Goal: Task Accomplishment & Management: Manage account settings

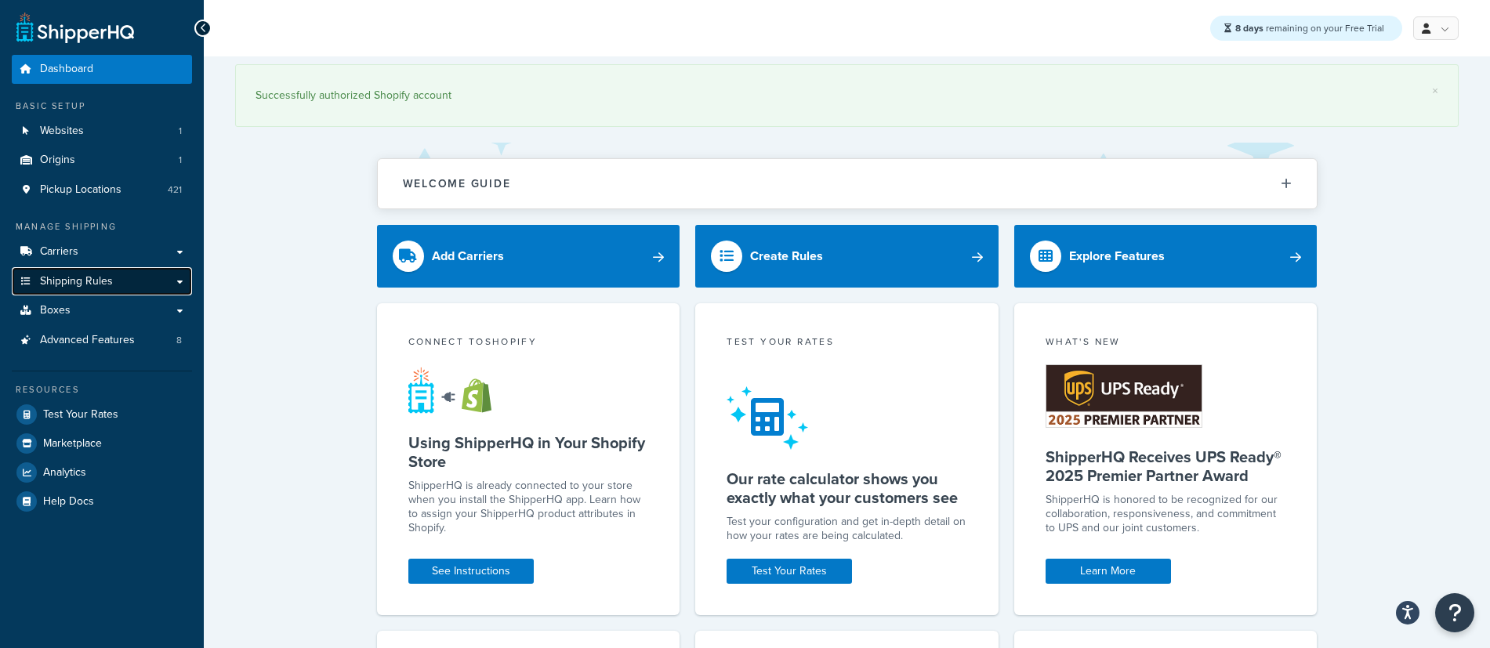
click at [114, 283] on link "Shipping Rules" at bounding box center [102, 281] width 180 height 29
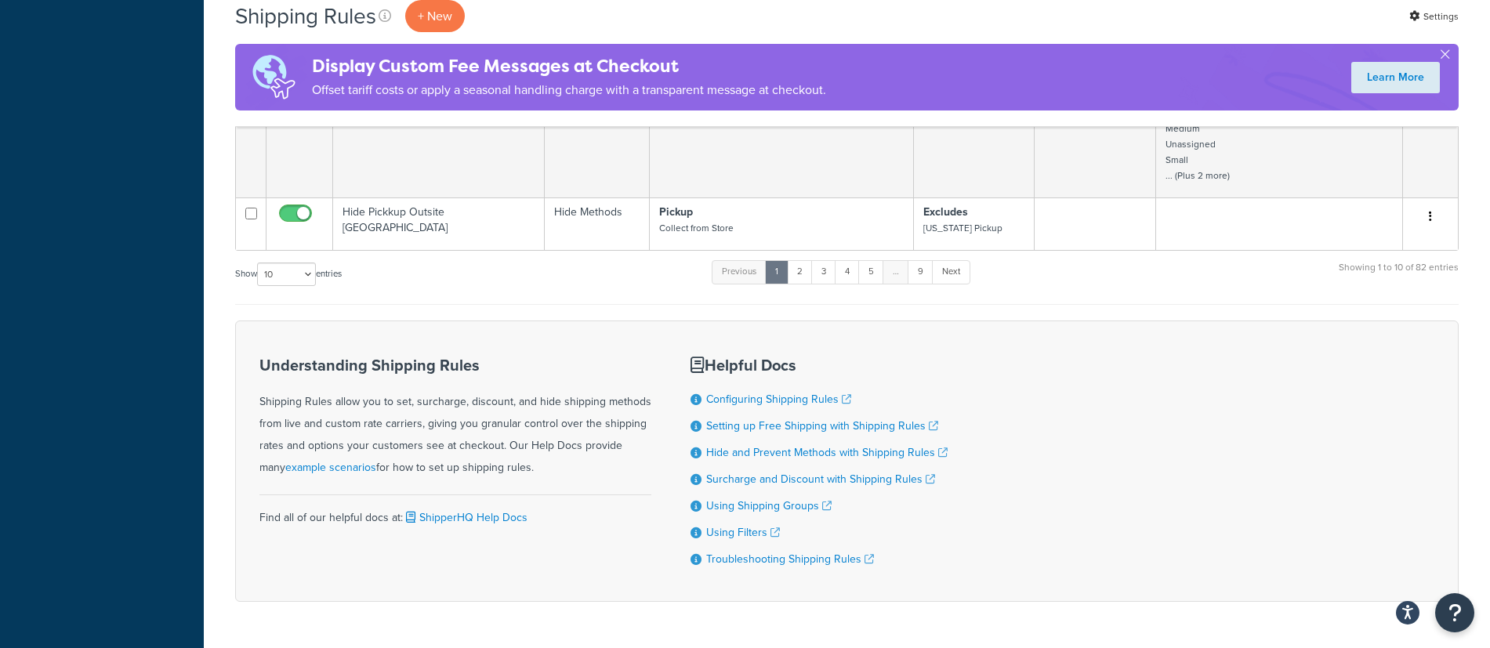
scroll to position [1068, 0]
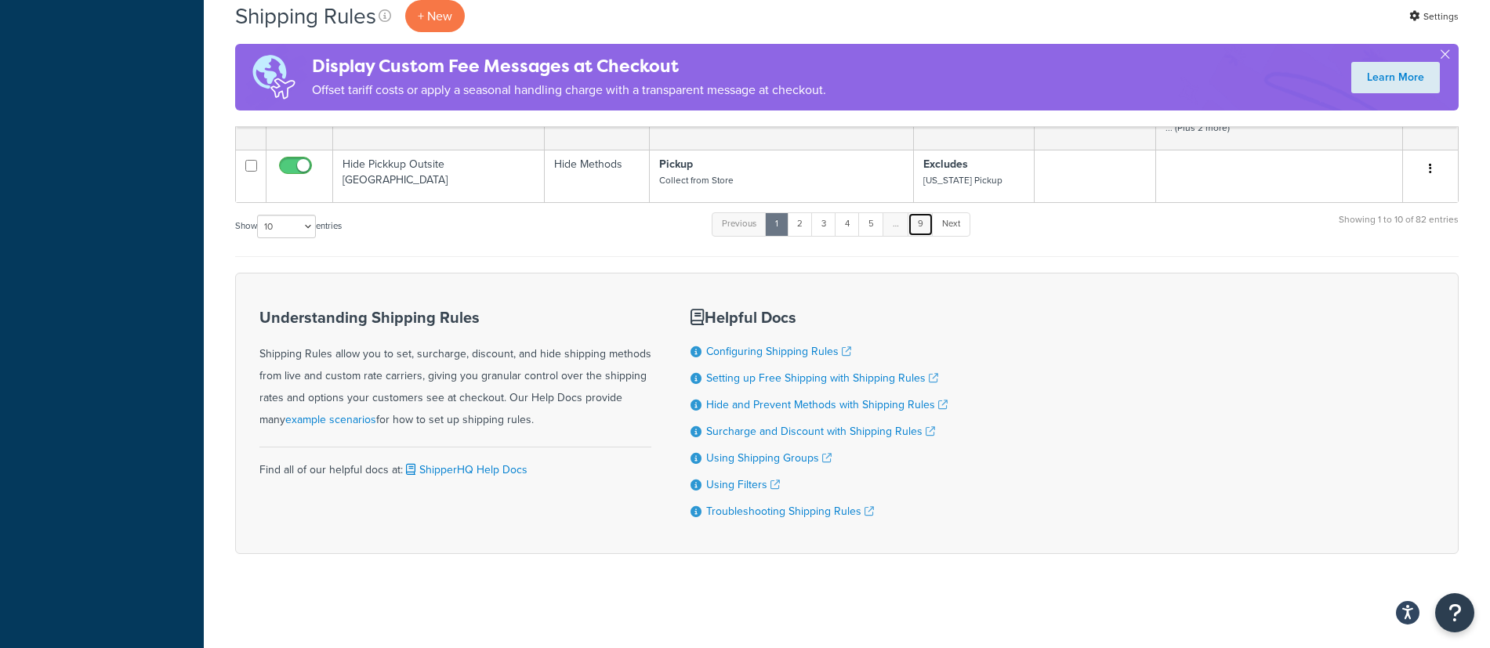
click at [924, 220] on link "9" at bounding box center [920, 224] width 26 height 24
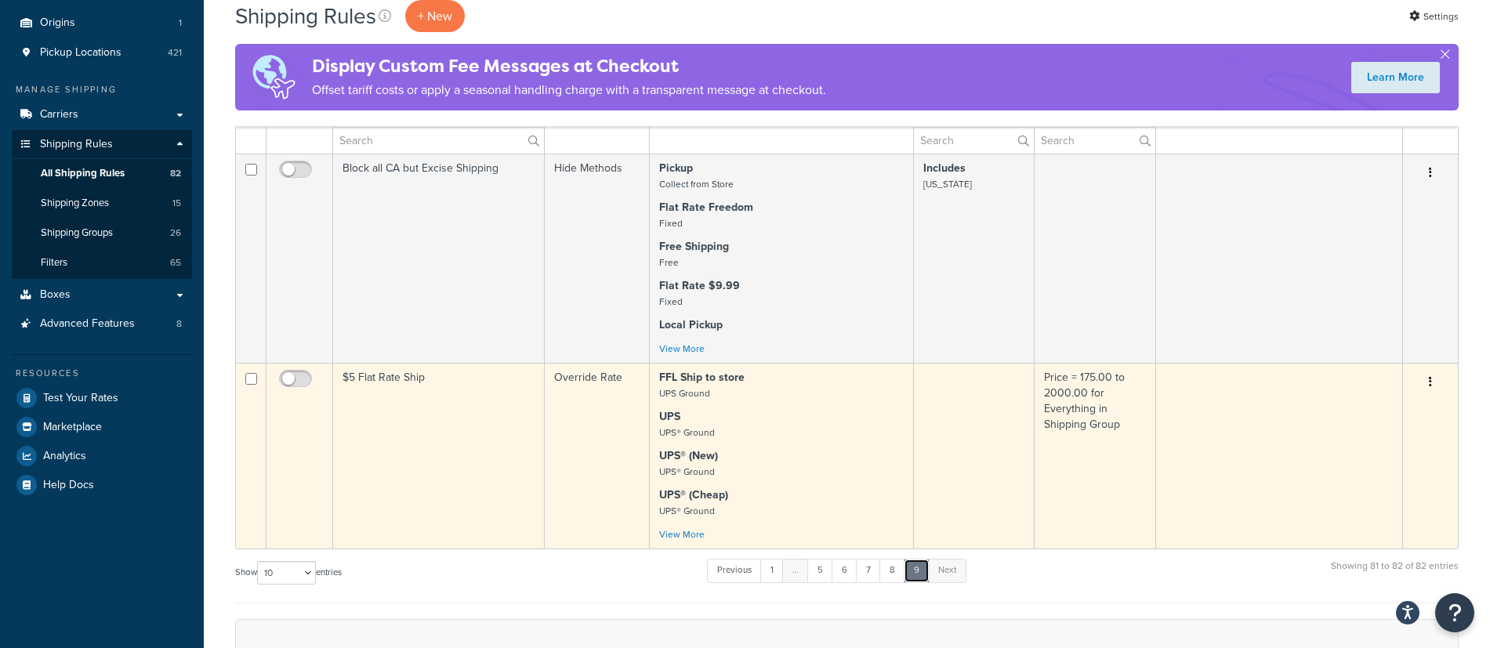
scroll to position [147, 0]
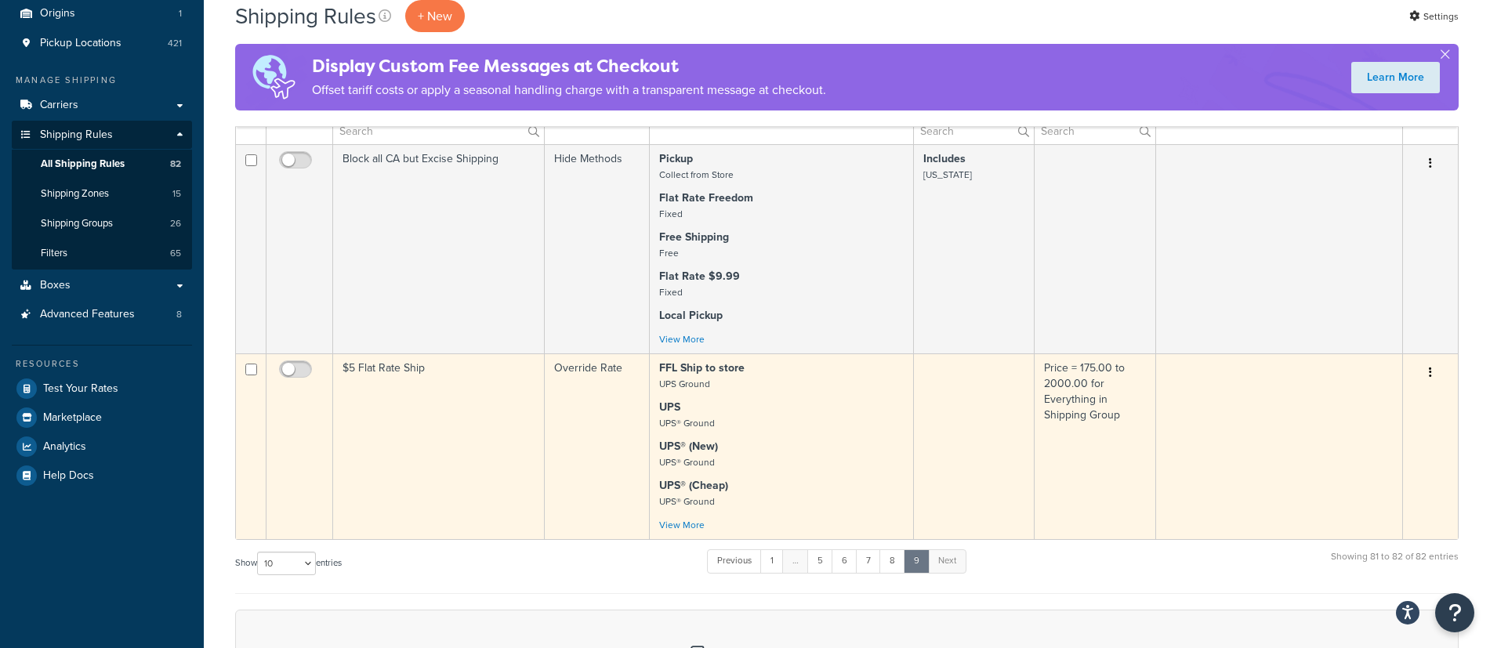
click at [395, 370] on td "$5 Flat Rate Ship" at bounding box center [439, 446] width 212 height 186
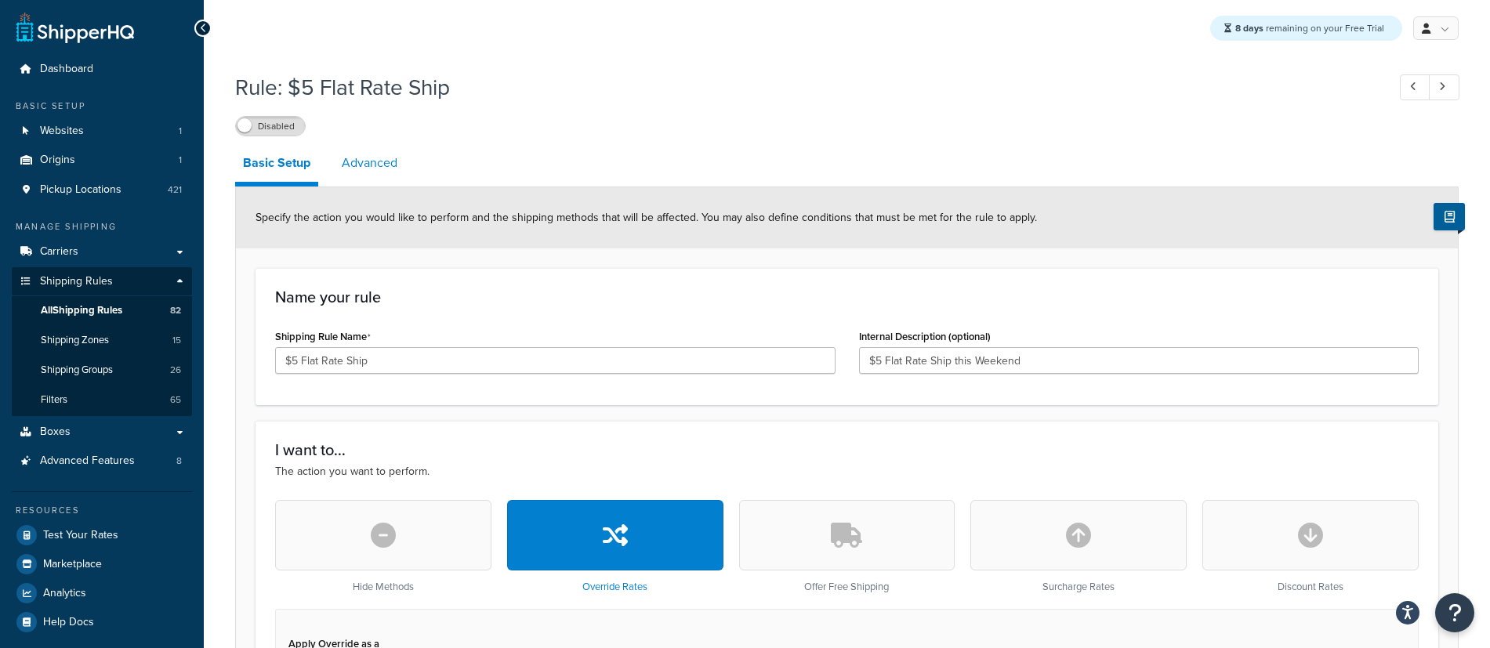
click at [367, 168] on link "Advanced" at bounding box center [369, 163] width 71 height 38
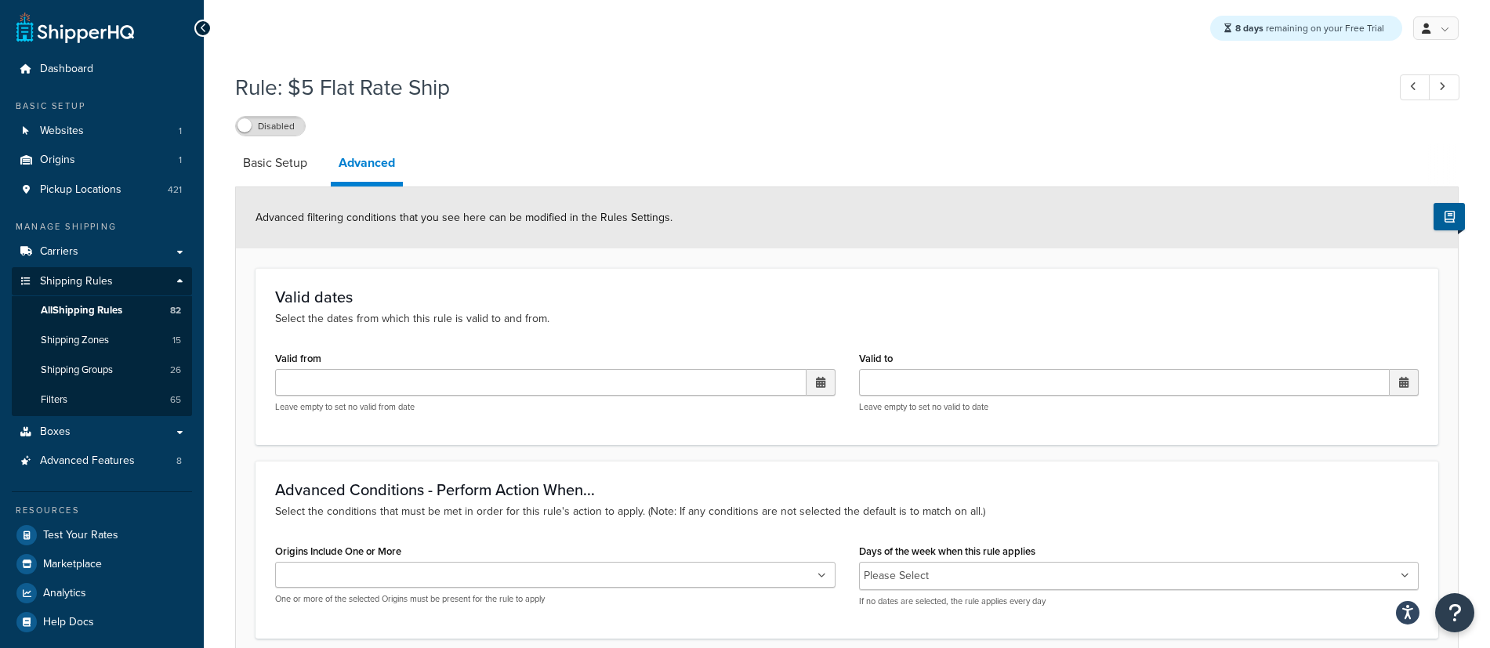
click at [818, 385] on span at bounding box center [820, 382] width 9 height 11
click at [790, 510] on td "15" at bounding box center [790, 507] width 27 height 24
type input "08/15/2025 12:00 AM"
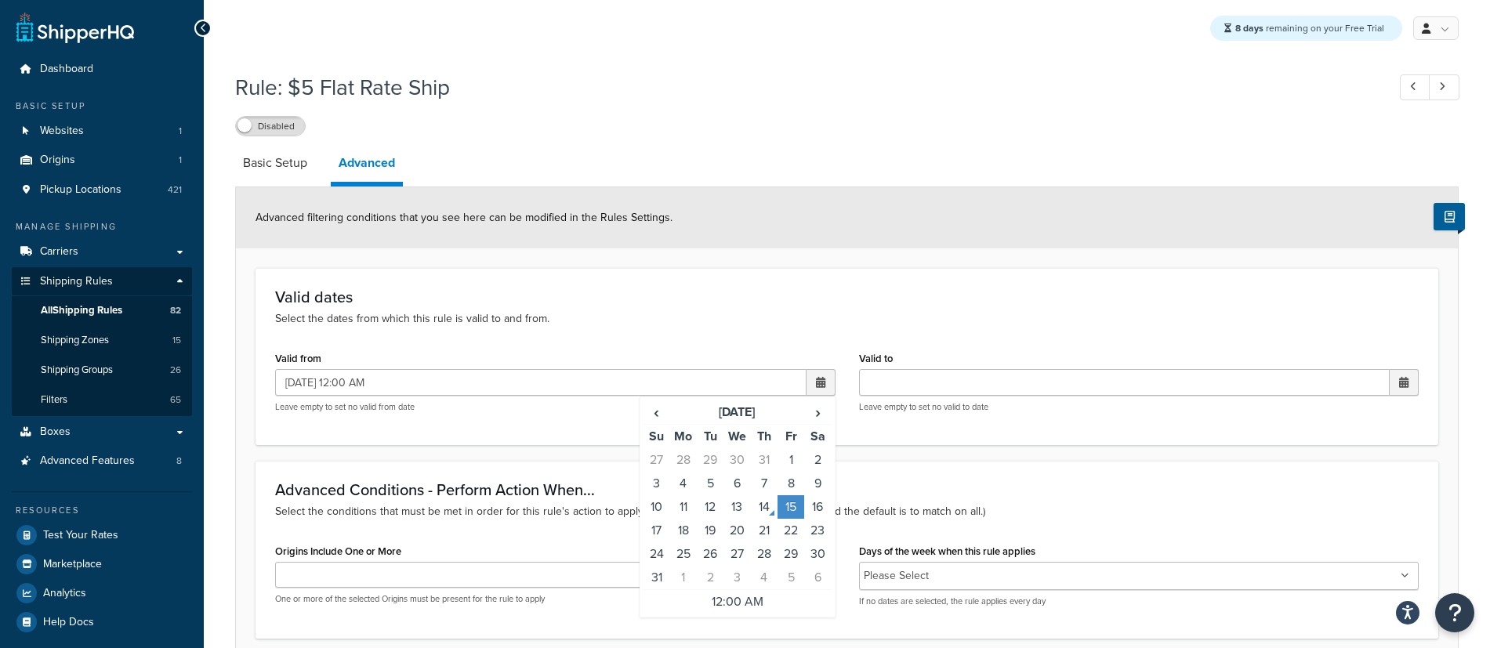
click at [792, 508] on td "15" at bounding box center [790, 507] width 27 height 24
click at [794, 510] on td "15" at bounding box center [790, 507] width 27 height 24
click at [753, 605] on td "12:00 AM" at bounding box center [737, 602] width 188 height 24
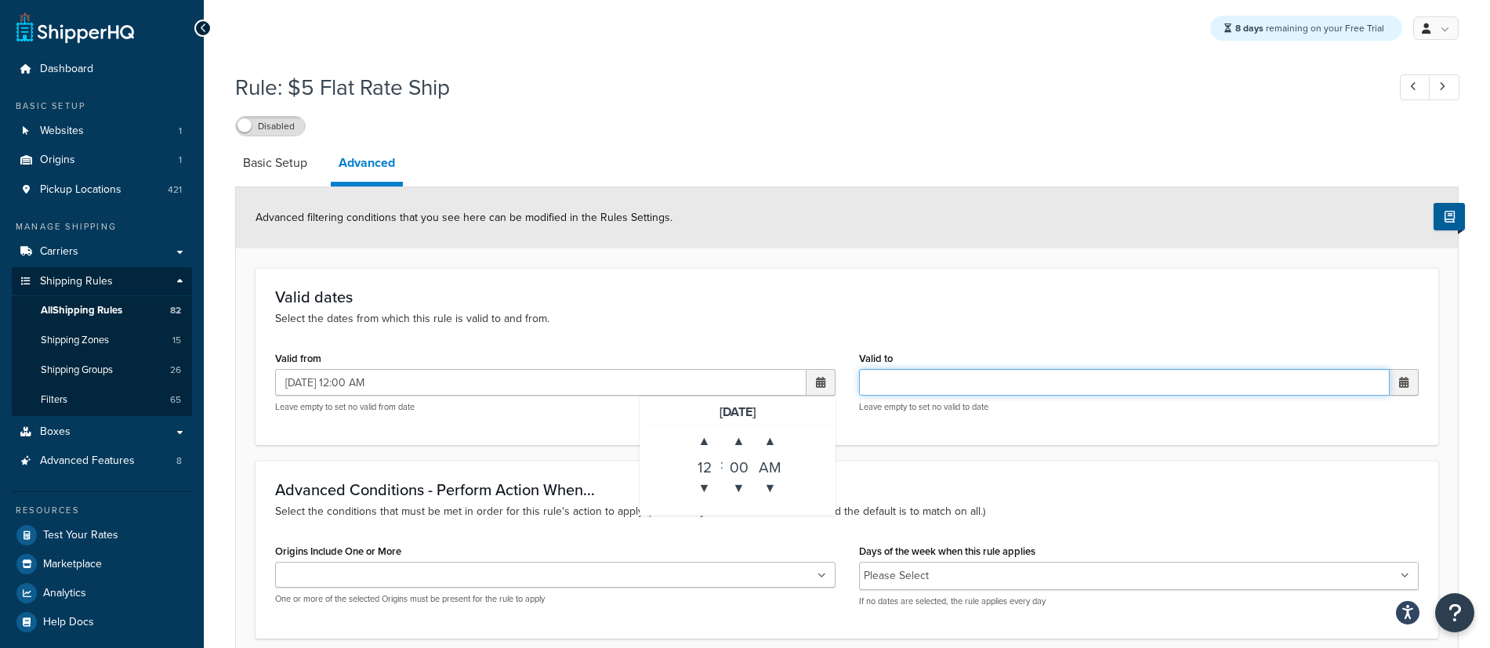
click at [962, 378] on input "Valid to" at bounding box center [1124, 382] width 531 height 27
click at [921, 378] on input "Valid to" at bounding box center [1124, 382] width 531 height 27
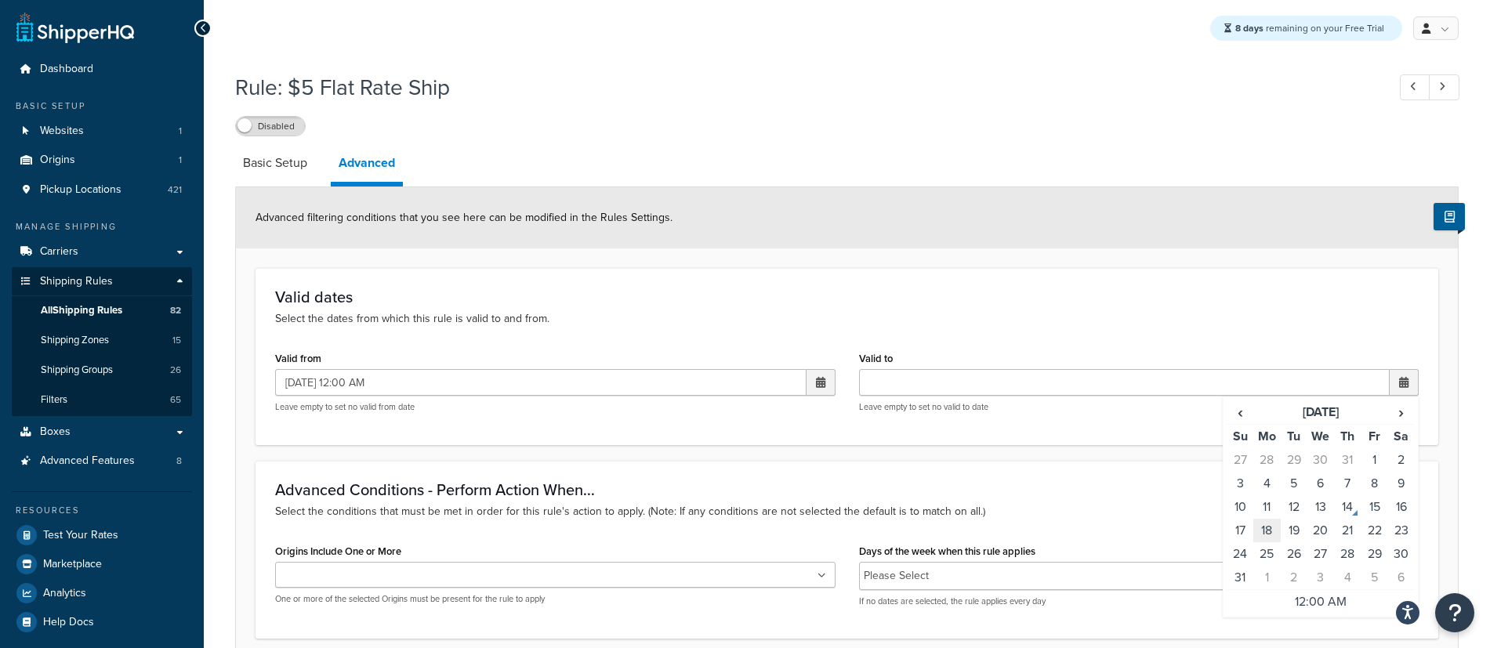
click at [1262, 530] on td "18" at bounding box center [1266, 531] width 27 height 24
click at [1327, 601] on td "12:00 AM" at bounding box center [1320, 602] width 188 height 24
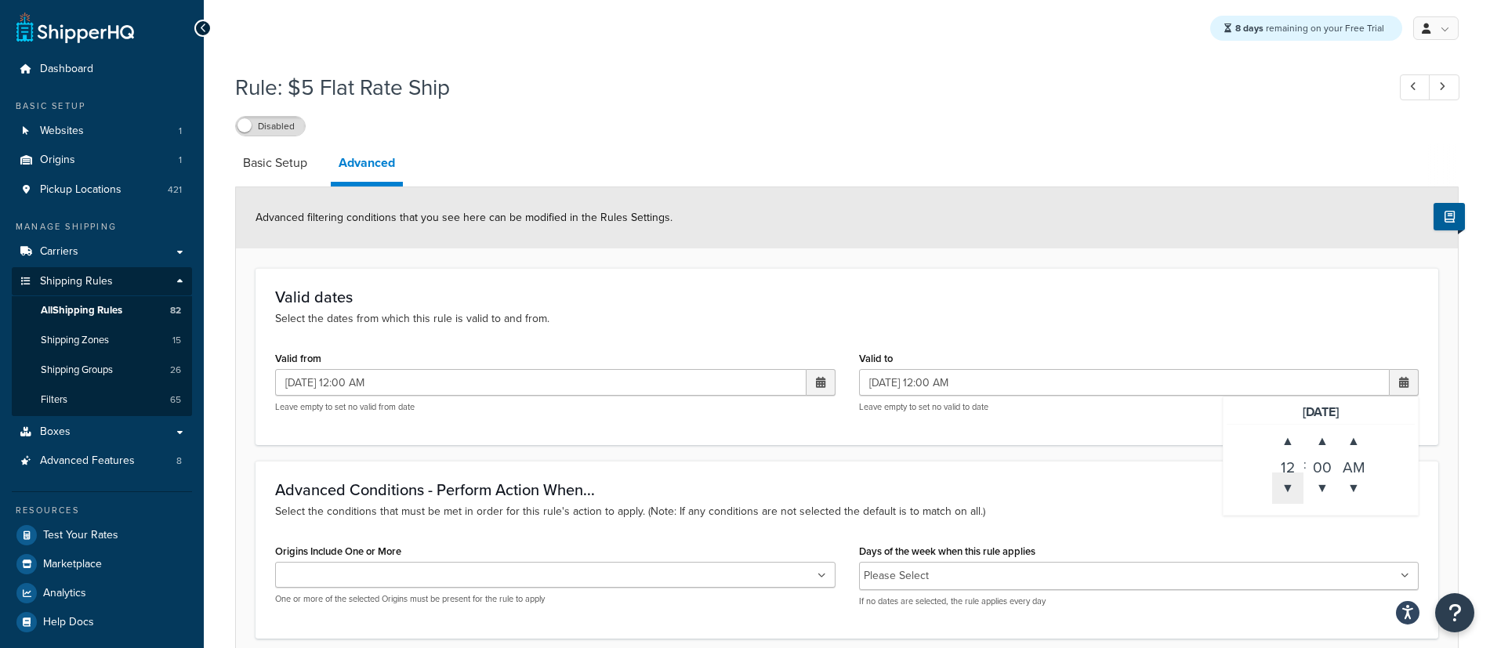
click at [1286, 487] on span "▼" at bounding box center [1287, 487] width 31 height 31
click at [1320, 483] on span "▼" at bounding box center [1321, 487] width 31 height 31
type input "08/18/2025 11:59 PM"
click at [1074, 424] on div "Valid to 08/18/2025 11:59 PM 08/18/2025 ▲ 11 ▼ : ▲ 59 ▼ ▲ PM ▼ Leave empty to s…" at bounding box center [1139, 386] width 584 height 78
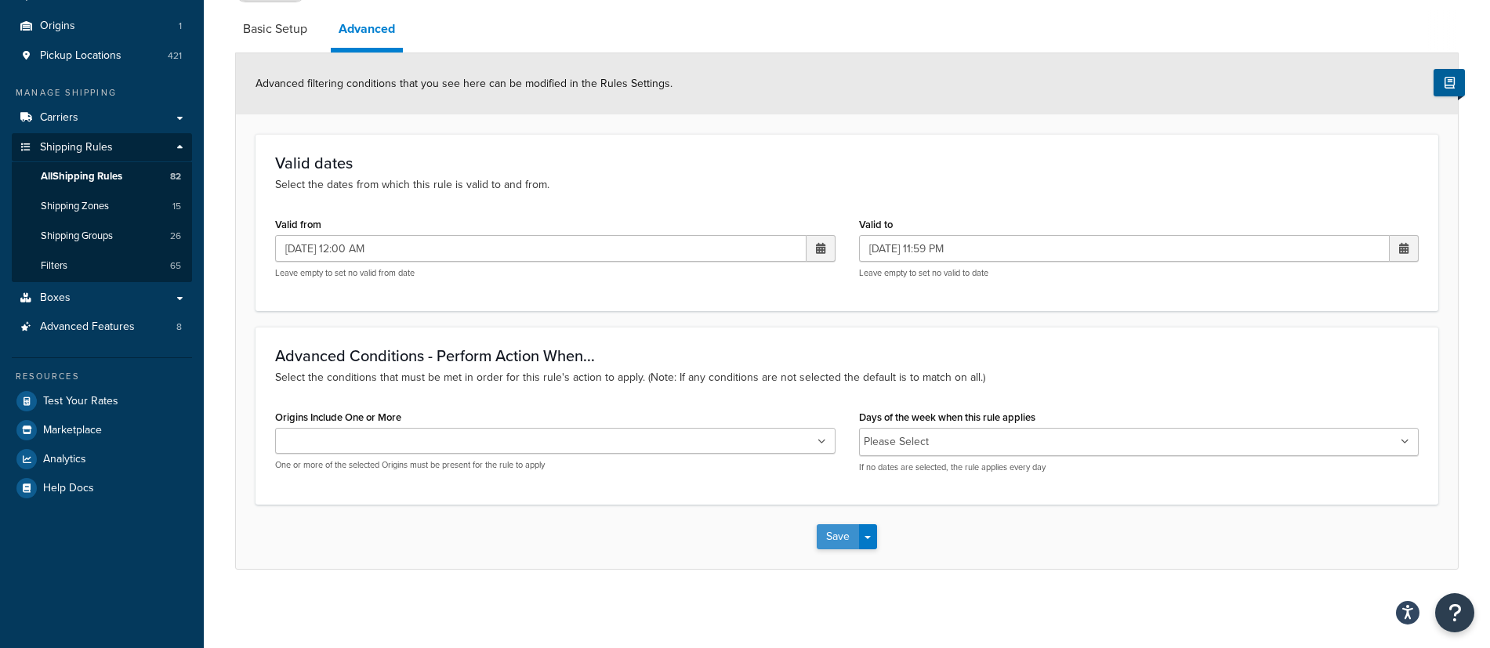
click at [846, 535] on button "Save" at bounding box center [837, 536] width 42 height 25
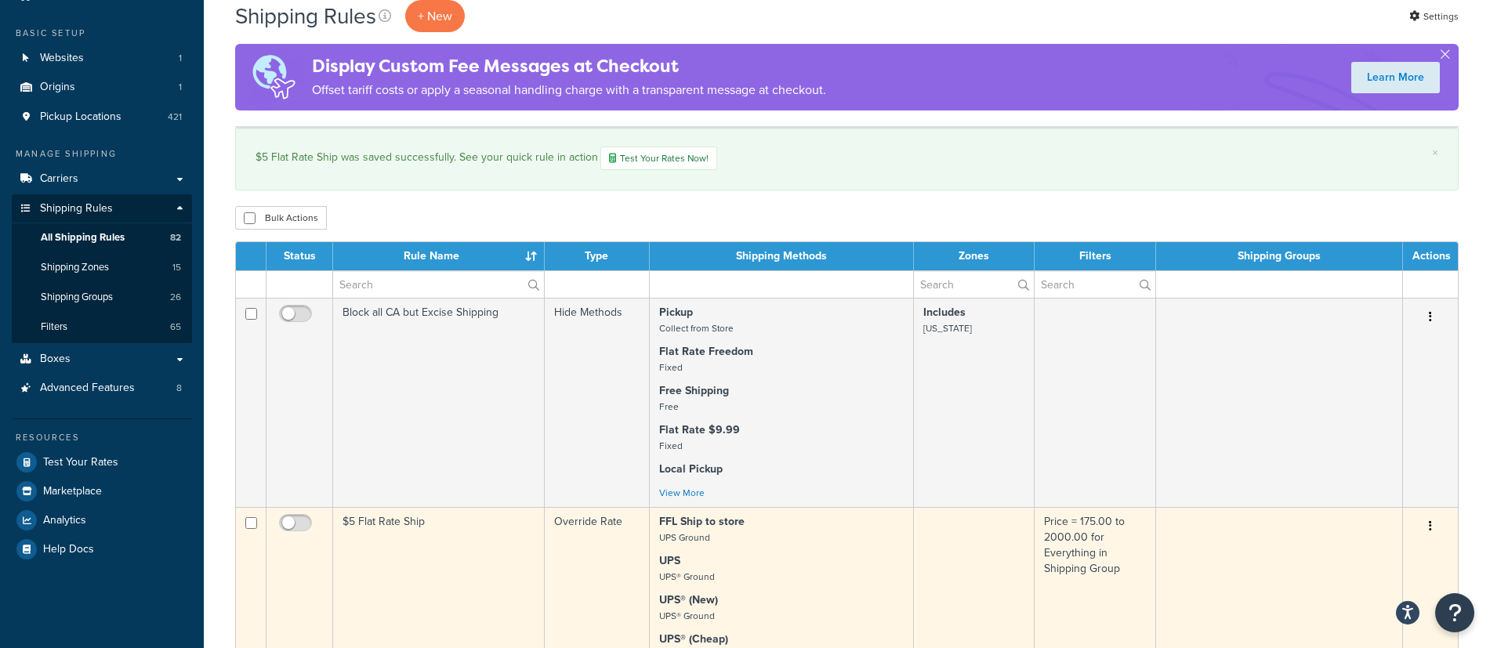
scroll to position [74, 0]
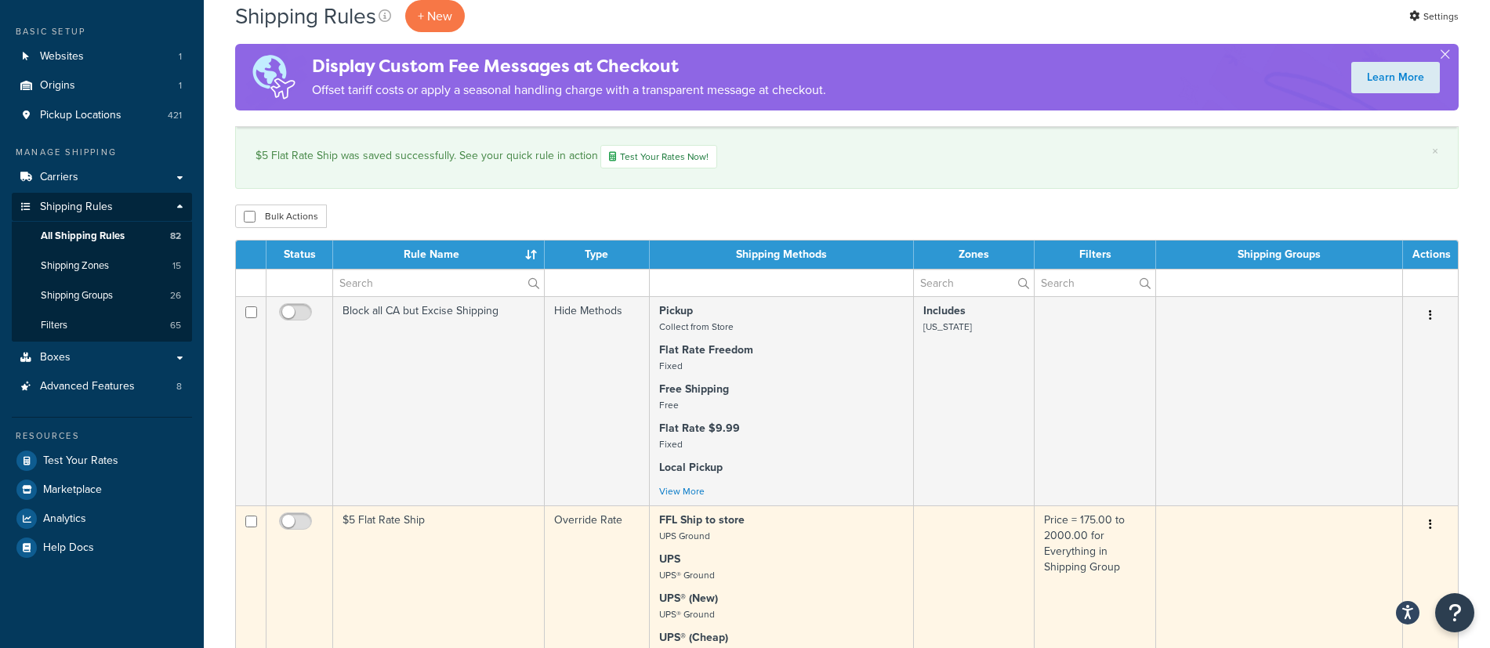
click at [382, 525] on td "$5 Flat Rate Ship" at bounding box center [439, 598] width 212 height 186
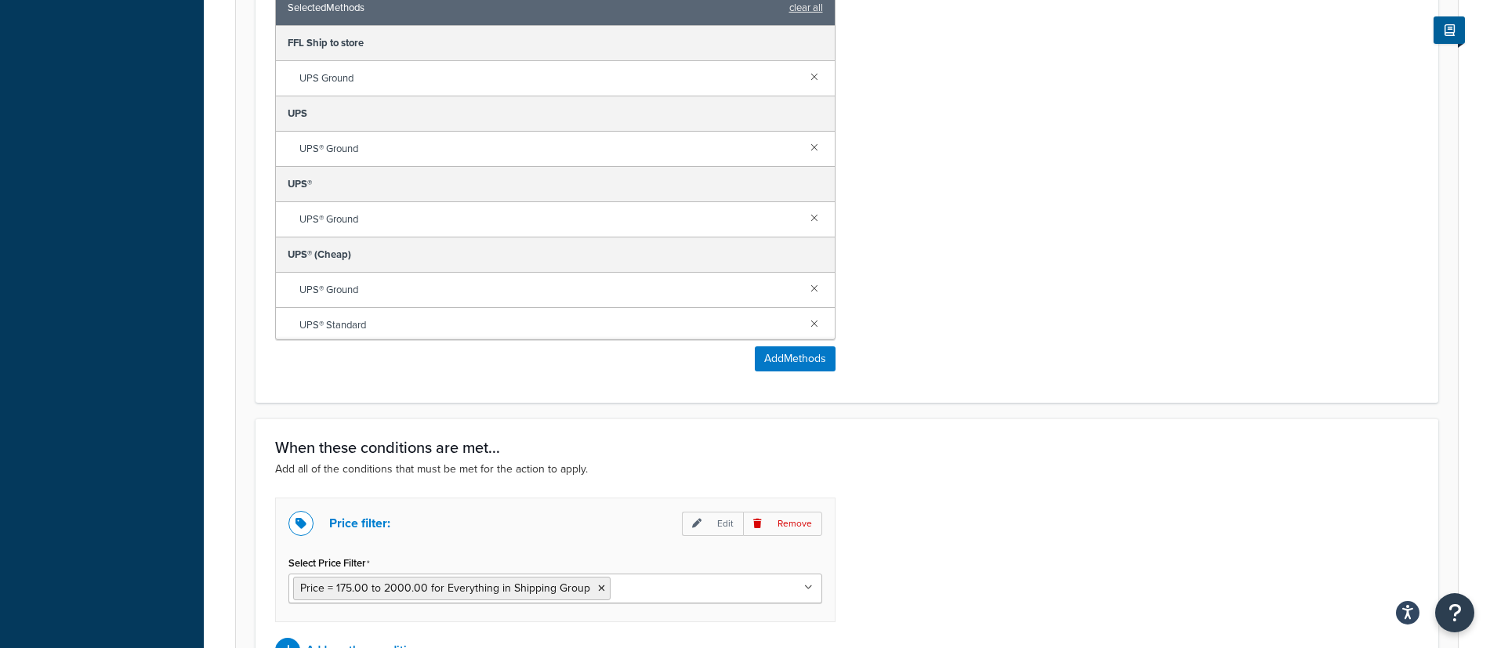
scroll to position [1006, 0]
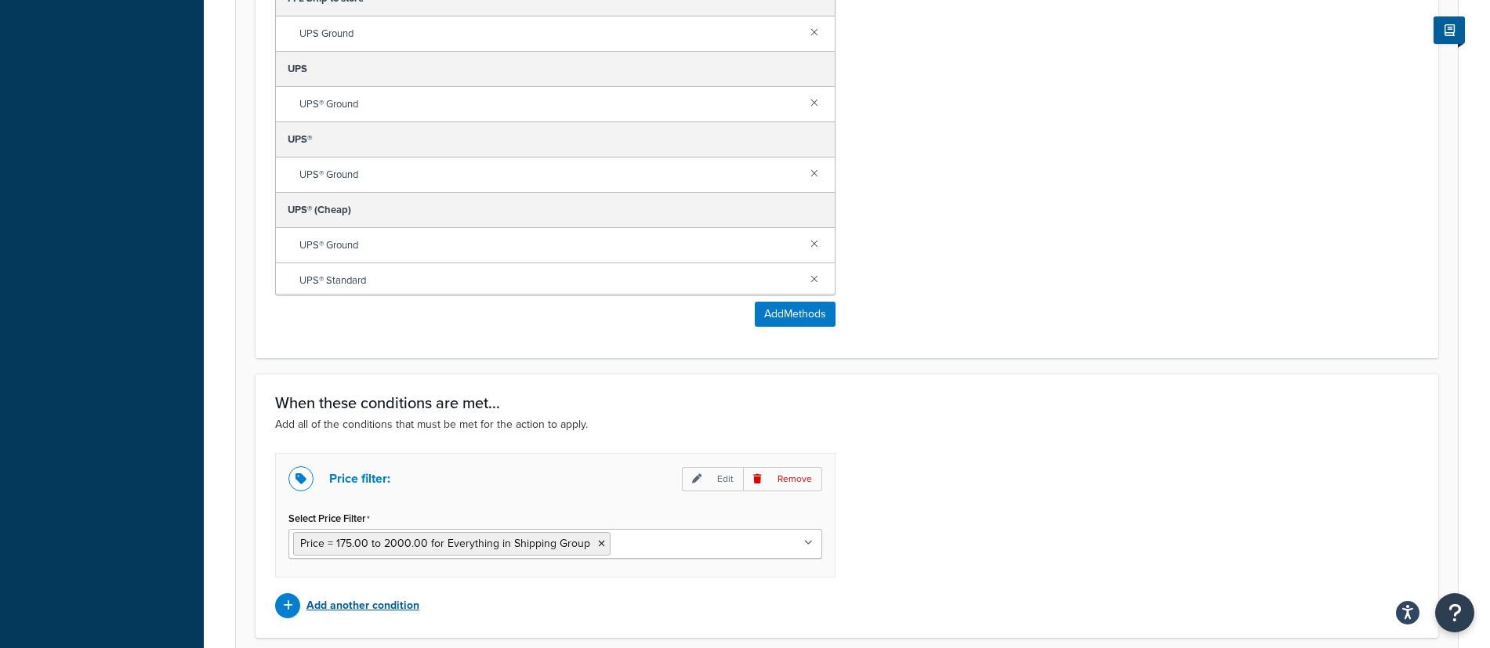
click at [371, 610] on p "Add another condition" at bounding box center [362, 606] width 113 height 22
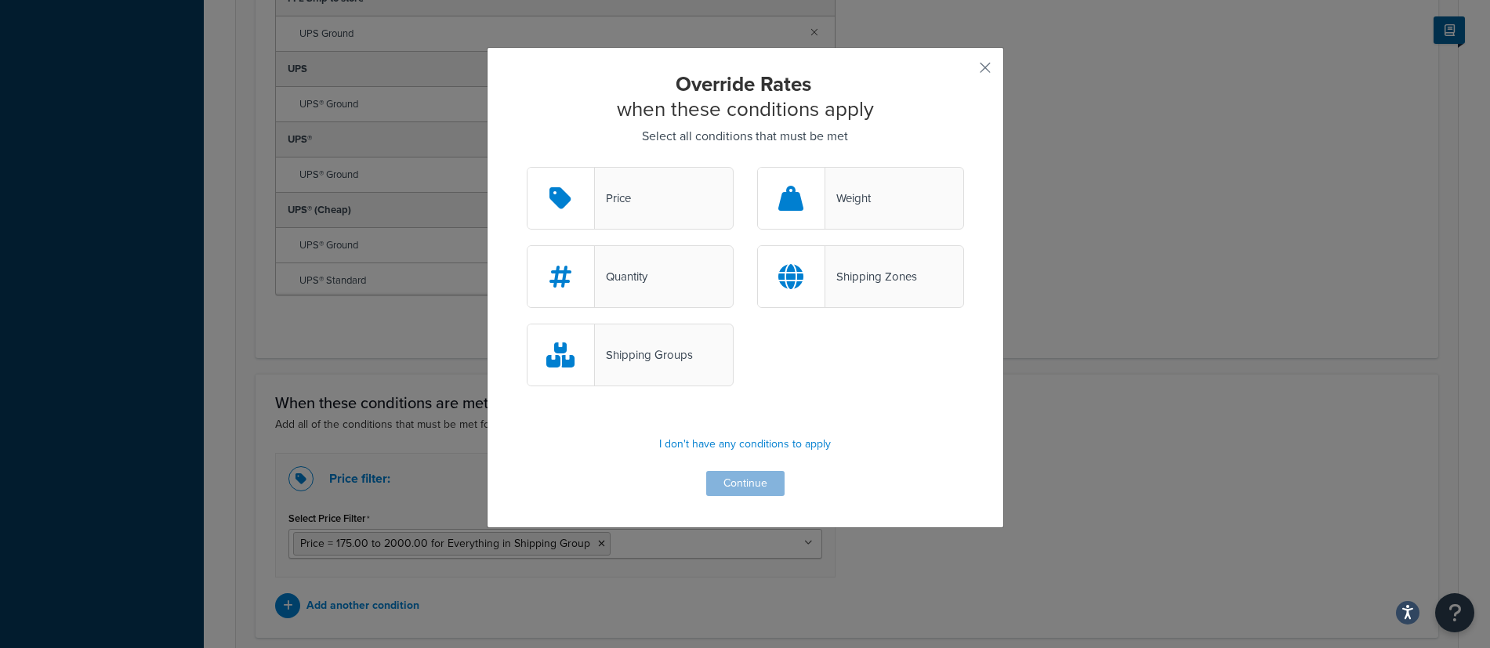
click at [651, 359] on div "Shipping Groups" at bounding box center [644, 355] width 98 height 22
click at [0, 0] on input "Shipping Groups" at bounding box center [0, 0] width 0 height 0
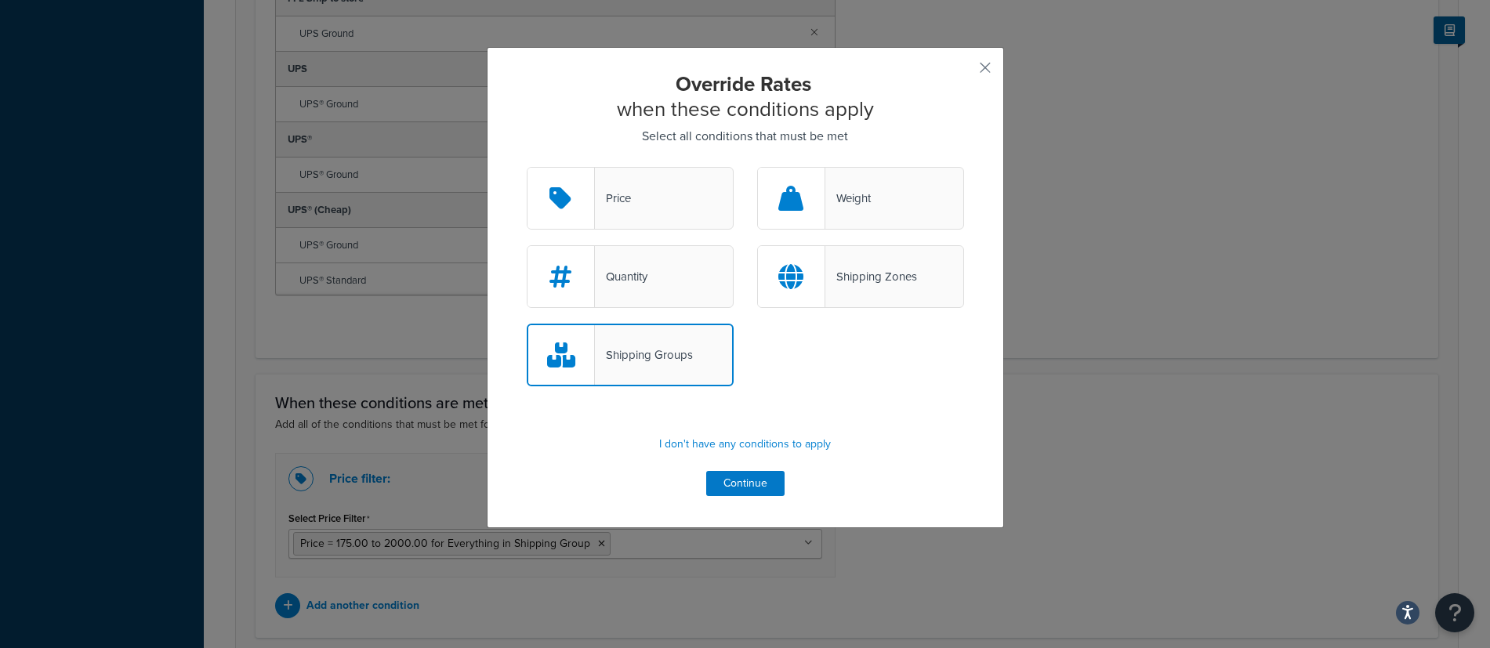
click at [648, 356] on div "Shipping Groups" at bounding box center [644, 355] width 98 height 22
click at [0, 0] on input "Shipping Groups" at bounding box center [0, 0] width 0 height 0
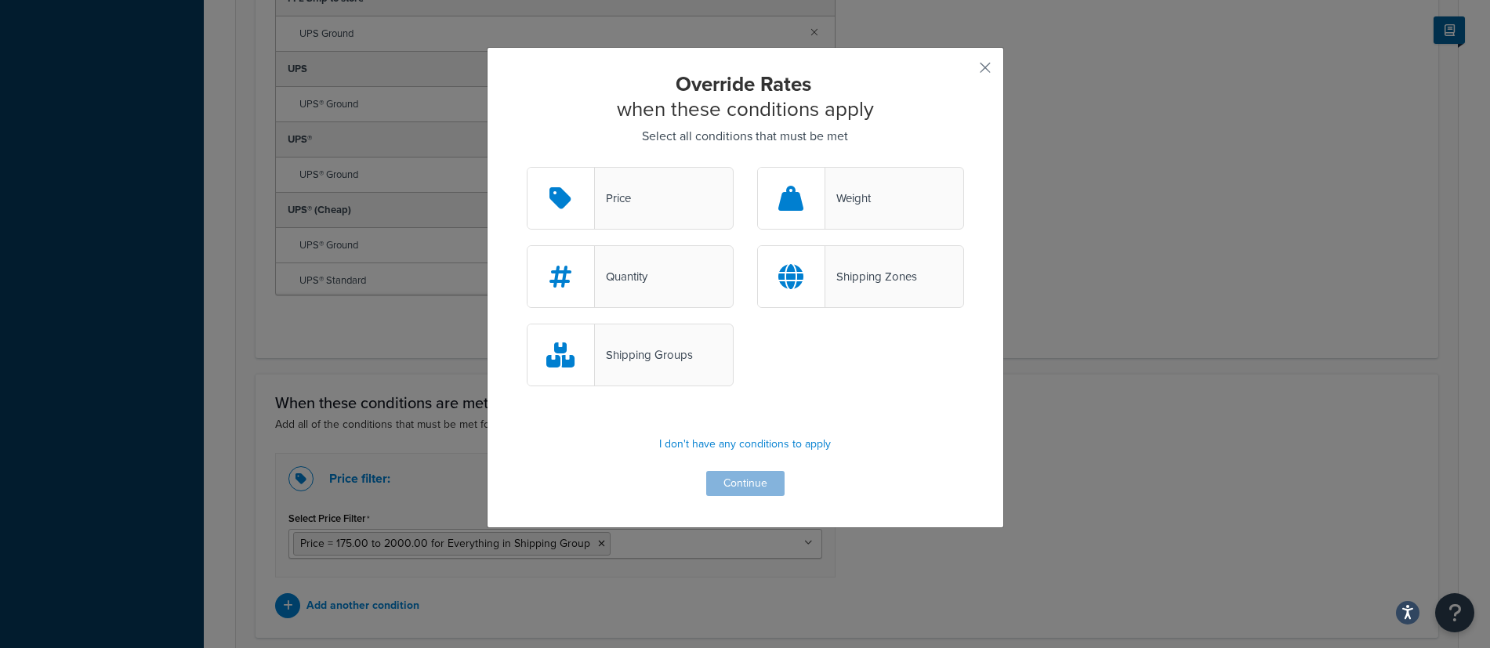
click at [672, 356] on div "Shipping Groups" at bounding box center [644, 355] width 98 height 22
click at [0, 0] on input "Shipping Groups" at bounding box center [0, 0] width 0 height 0
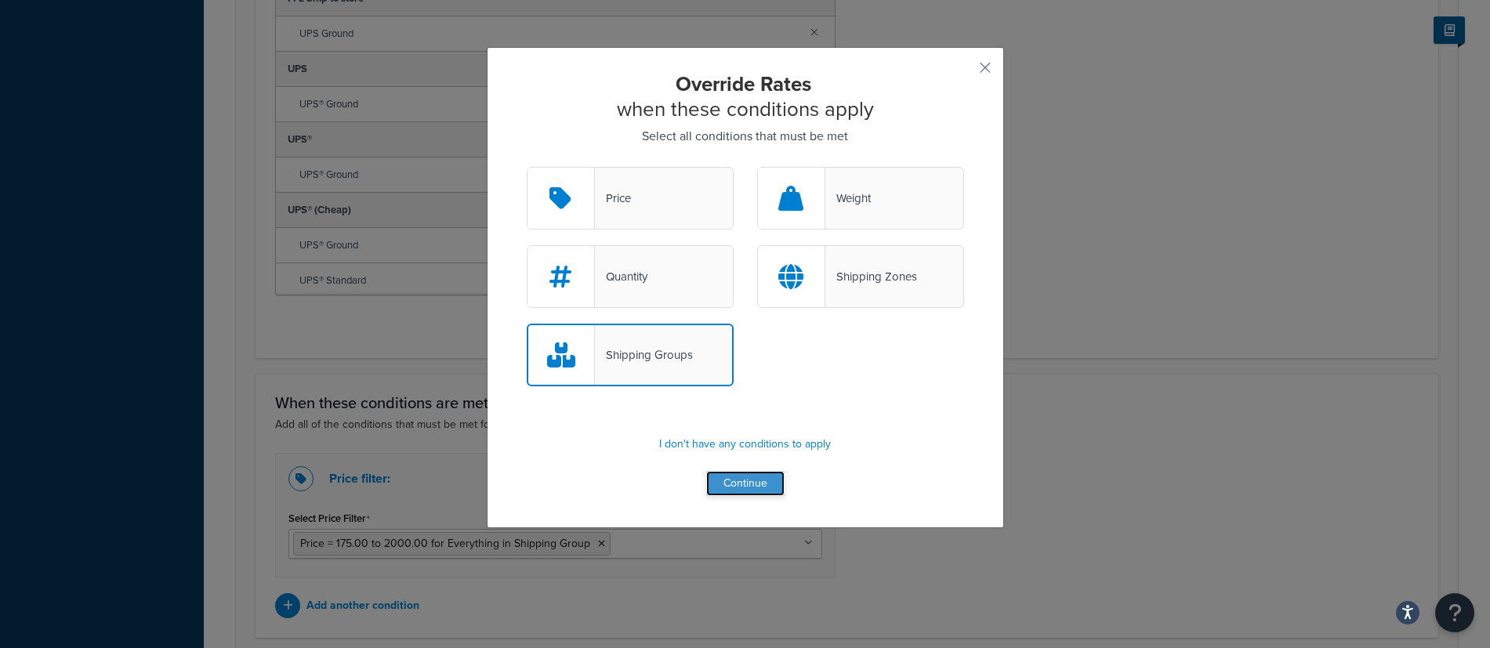
click at [755, 483] on button "Continue" at bounding box center [745, 483] width 78 height 25
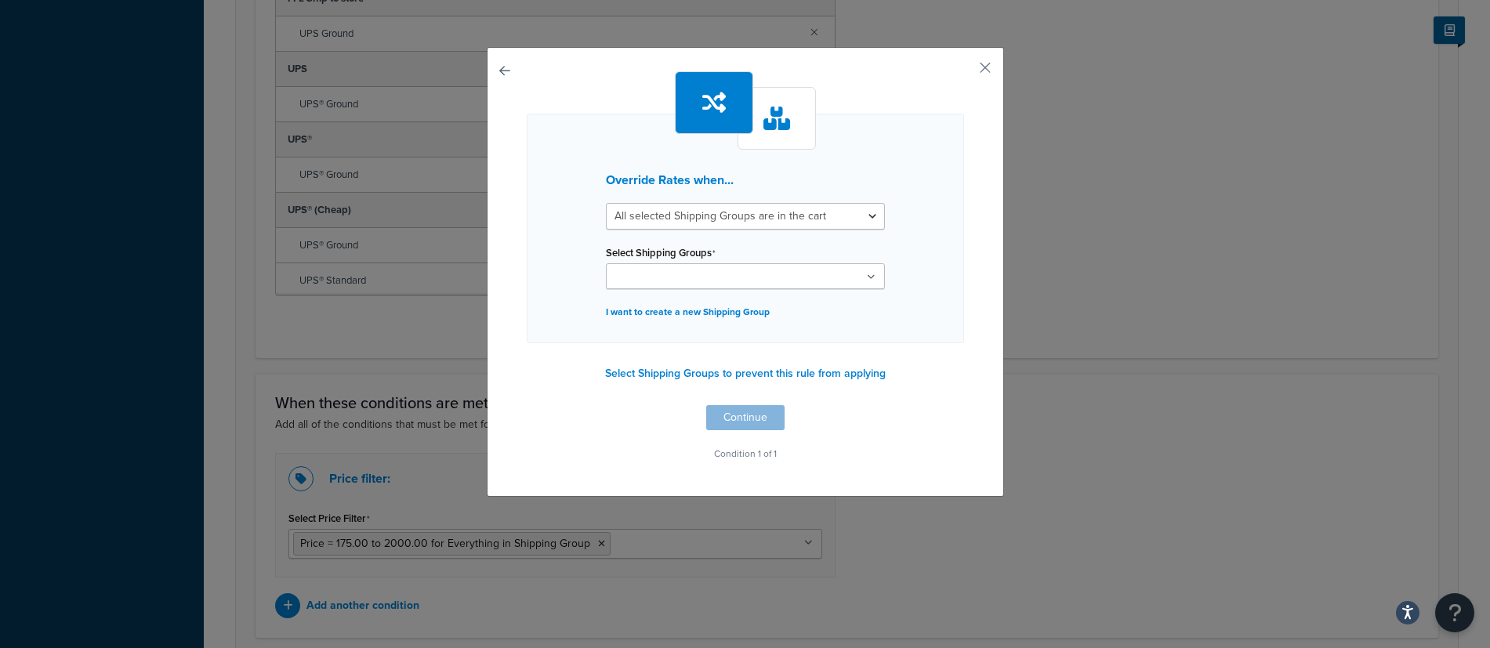
click at [748, 277] on ul at bounding box center [745, 276] width 279 height 26
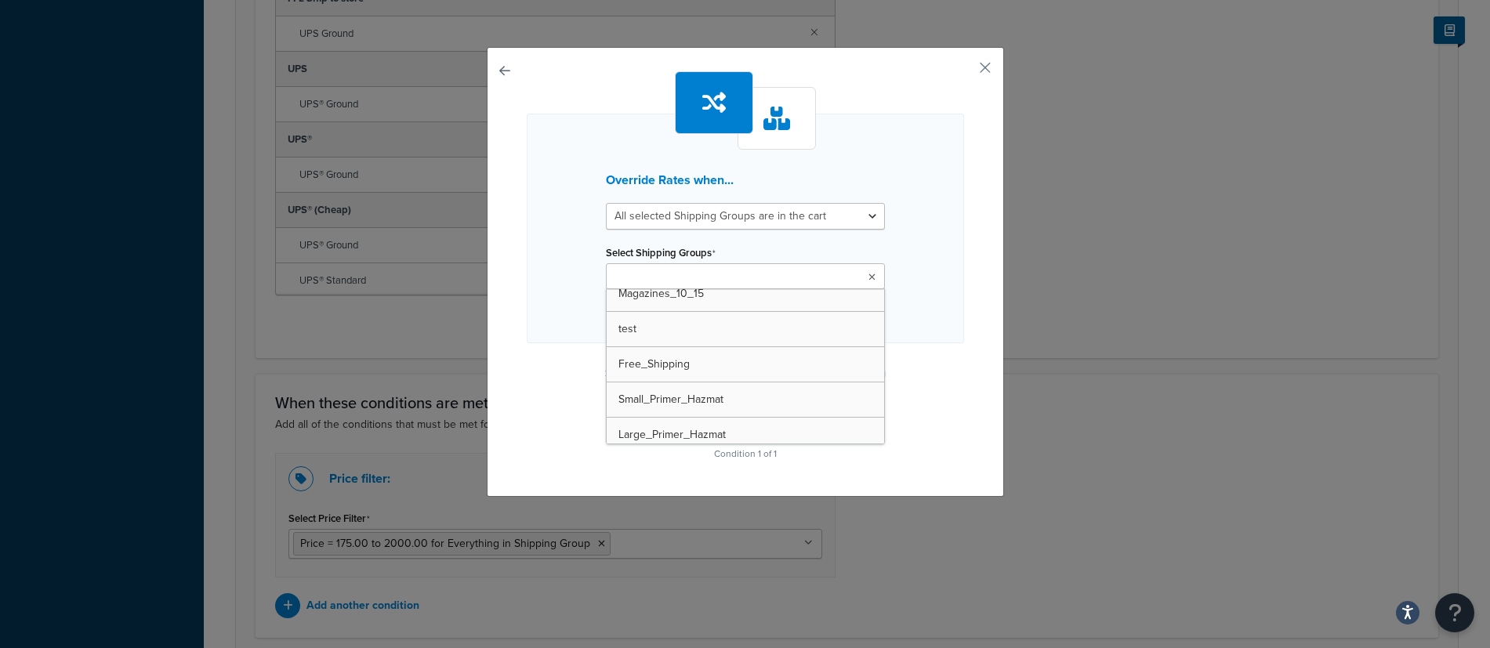
scroll to position [704, 0]
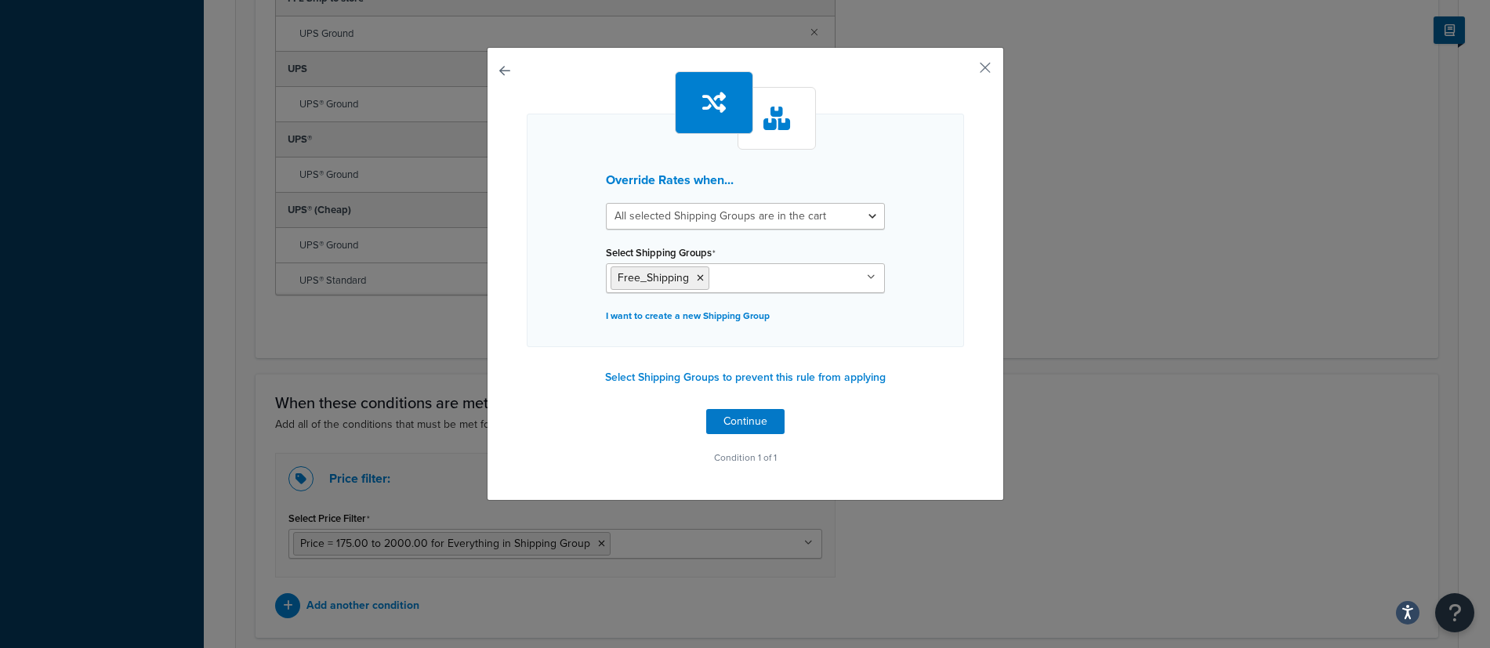
click at [976, 416] on div "Override Rates when... All selected Shipping Groups are in the cart Any selecte…" at bounding box center [745, 274] width 517 height 454
click at [745, 422] on button "Continue" at bounding box center [745, 421] width 78 height 25
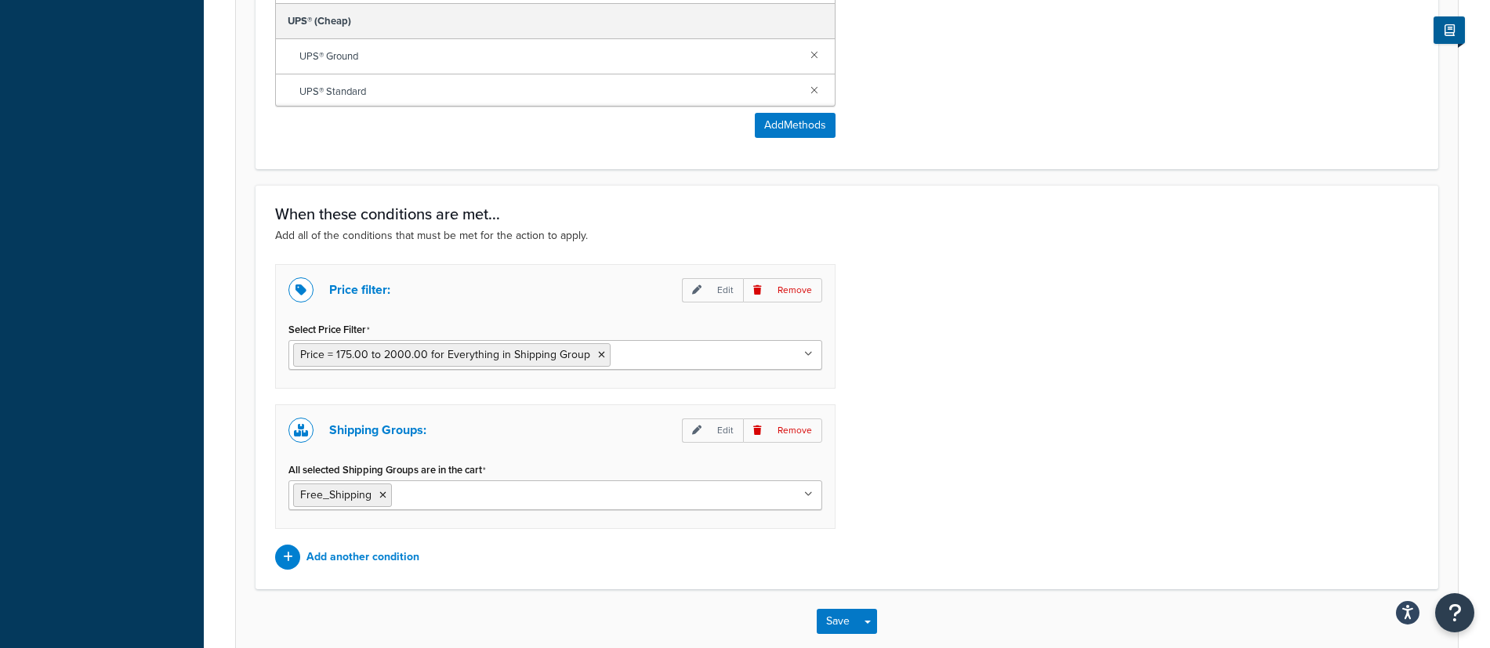
scroll to position [1280, 0]
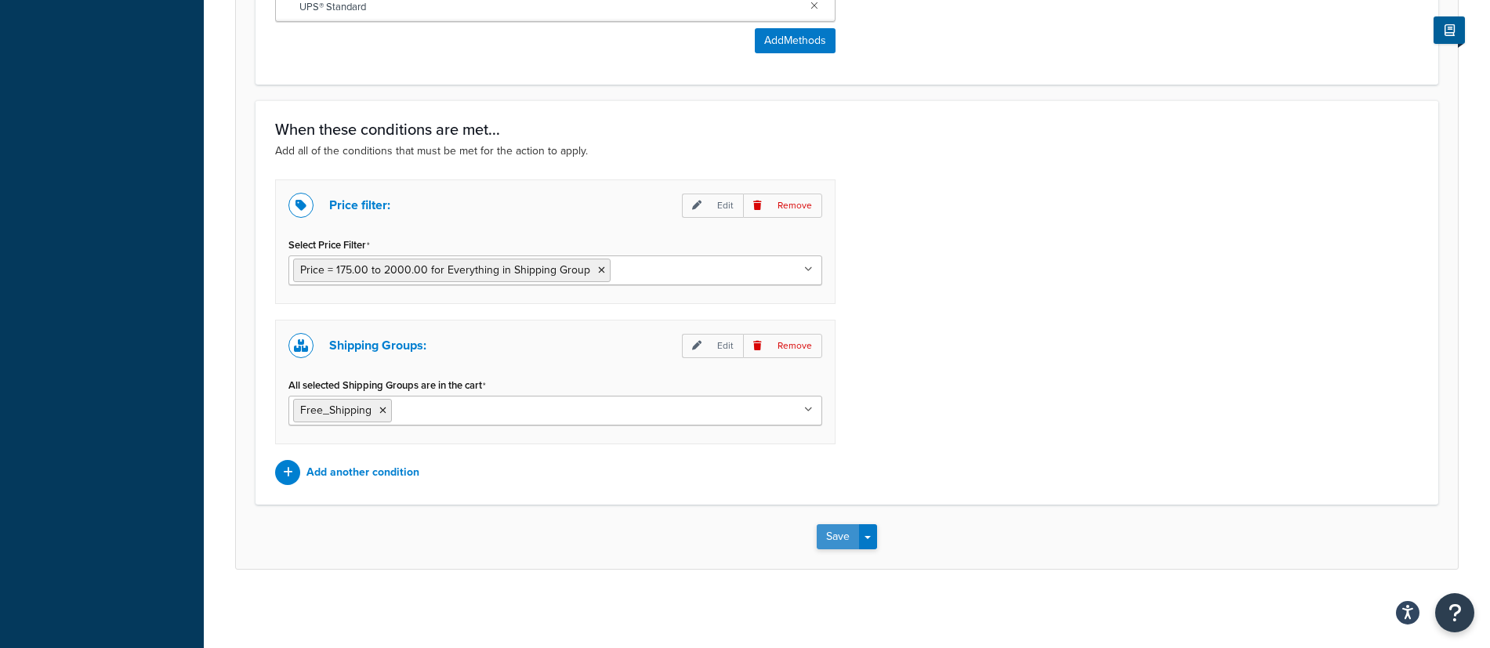
click at [830, 535] on button "Save" at bounding box center [837, 536] width 42 height 25
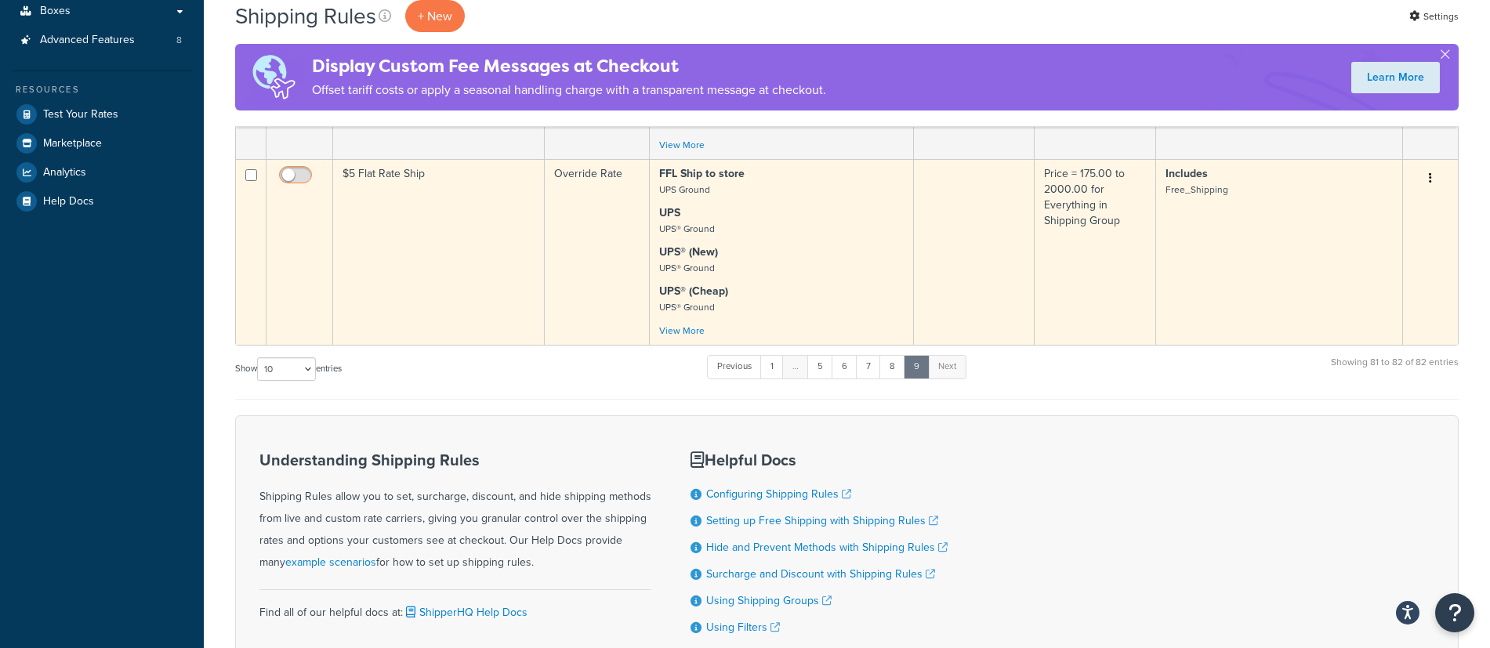
scroll to position [416, 0]
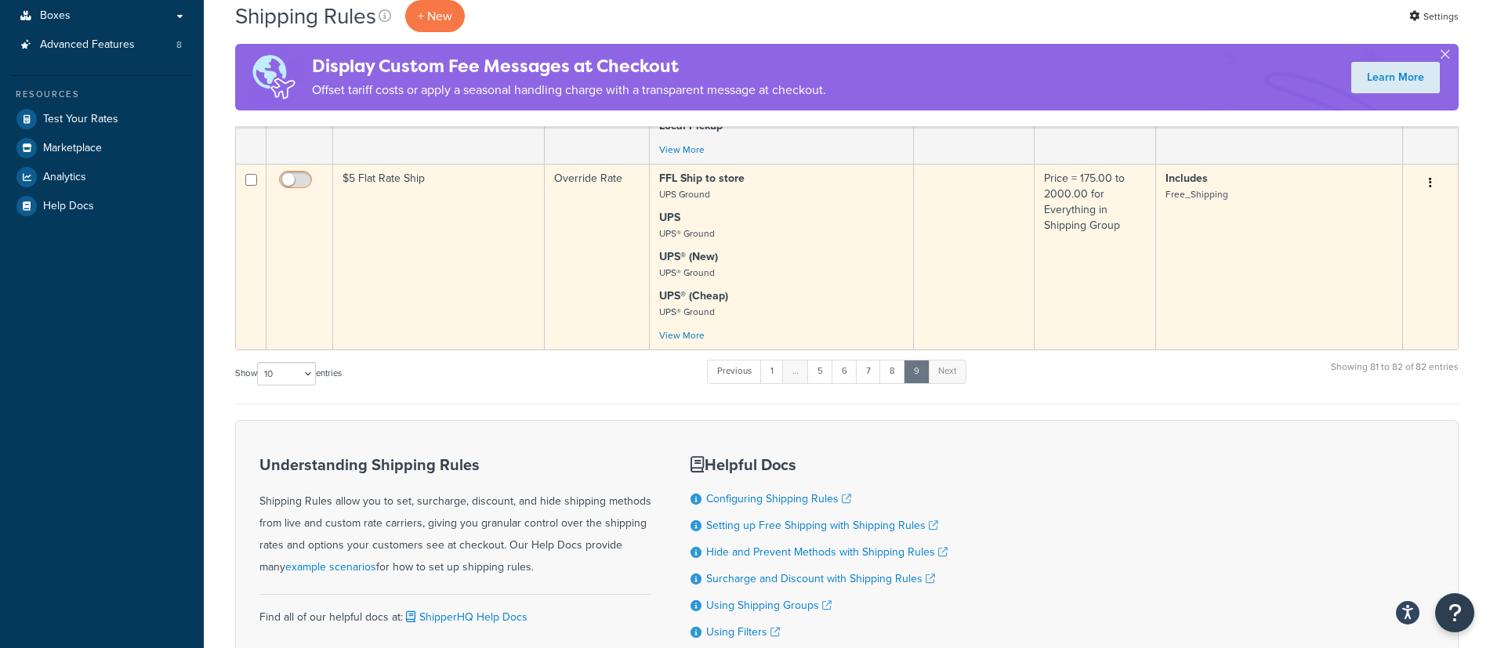
click at [298, 179] on input "checkbox" at bounding box center [297, 184] width 43 height 20
checkbox input "true"
click at [1434, 185] on button "button" at bounding box center [1430, 183] width 22 height 25
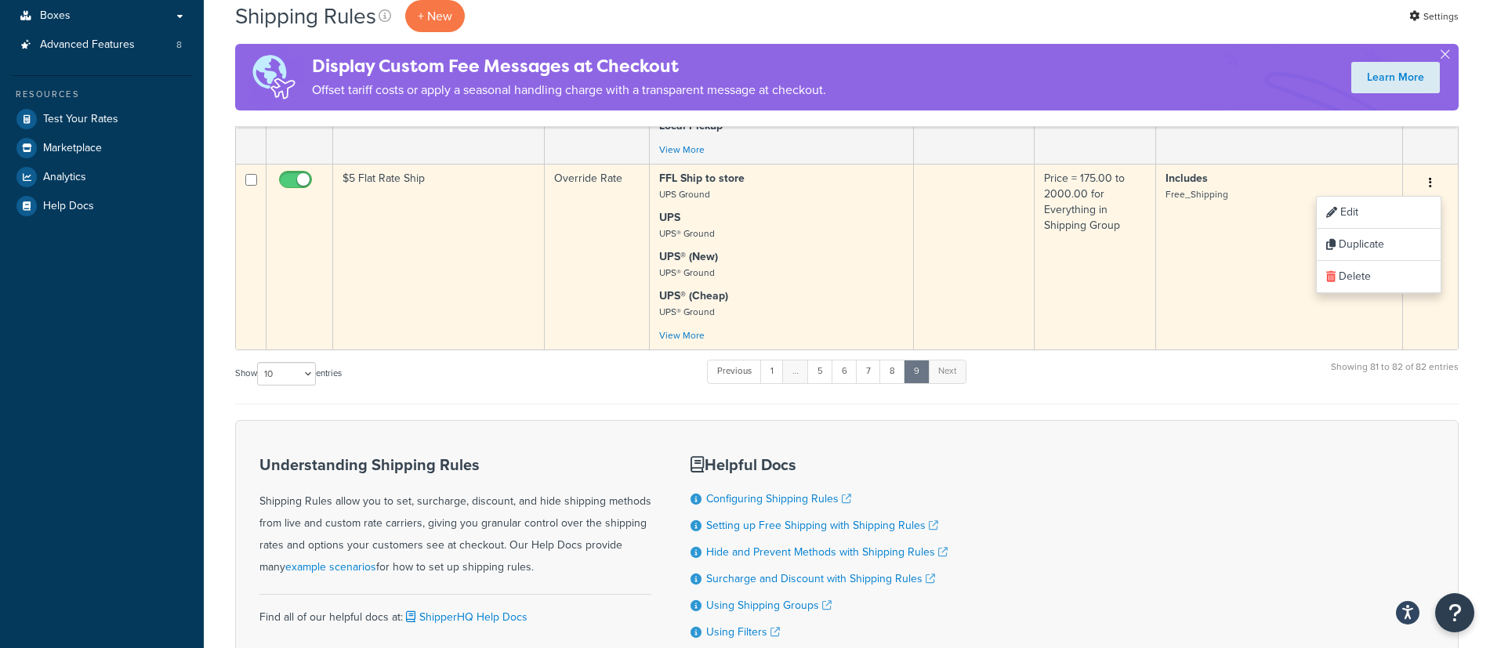
click at [858, 204] on div "FFL Ship to store UPS Ground UPS UPS® Ground UPS® (New) UPS® Ground UPS® (Cheap…" at bounding box center [781, 257] width 244 height 172
click at [393, 183] on td "$5 Flat Rate Ship" at bounding box center [439, 257] width 212 height 186
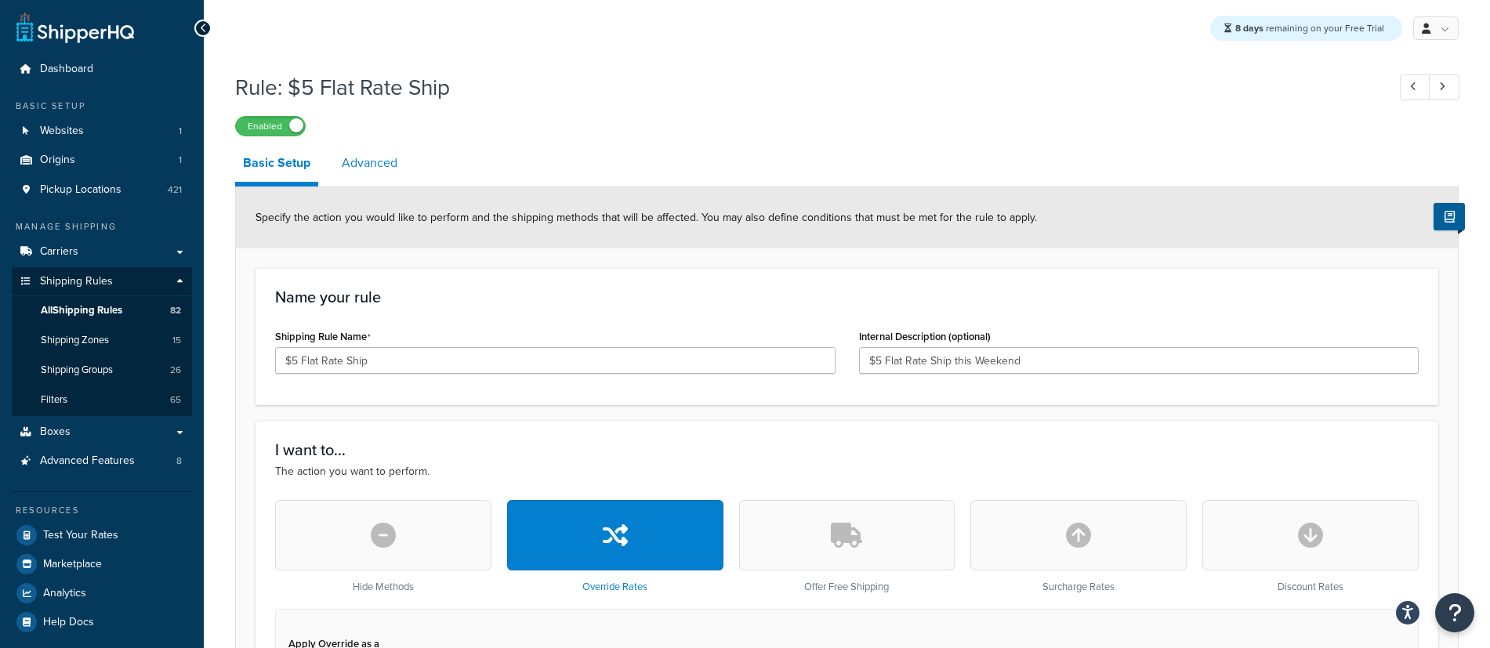
click at [369, 161] on link "Advanced" at bounding box center [369, 163] width 71 height 38
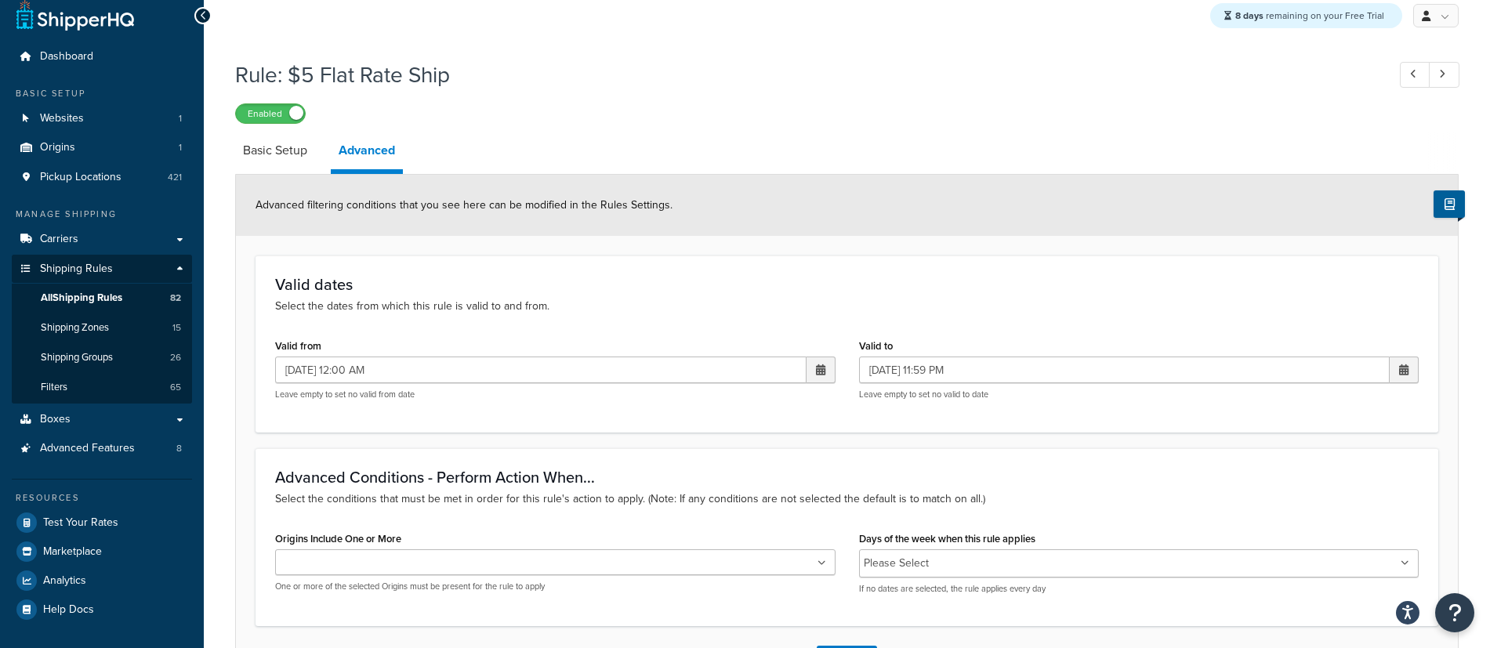
scroll to position [14, 0]
